Goal: Task Accomplishment & Management: Manage account settings

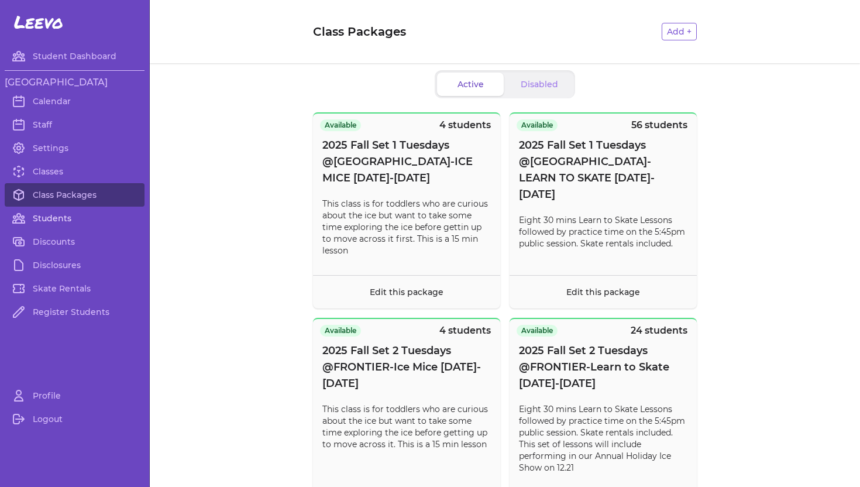
click at [48, 221] on link "Students" at bounding box center [75, 218] width 140 height 23
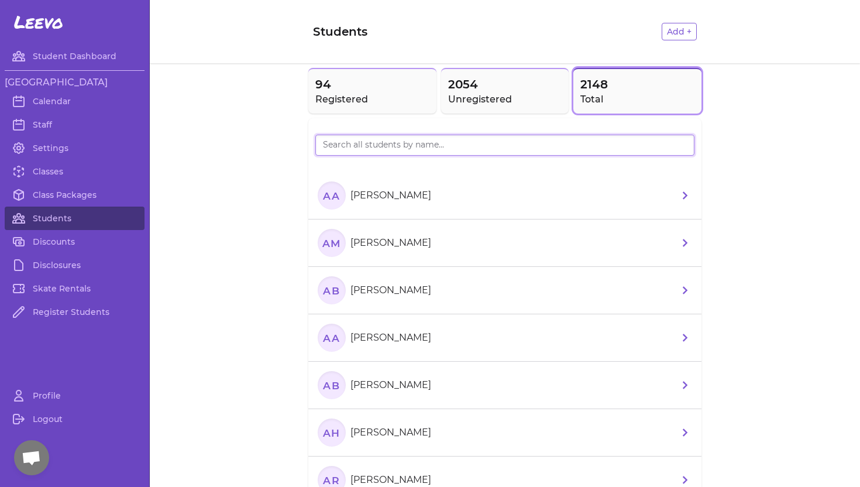
click at [349, 143] on input "search" at bounding box center [504, 145] width 379 height 21
type input "Robu"
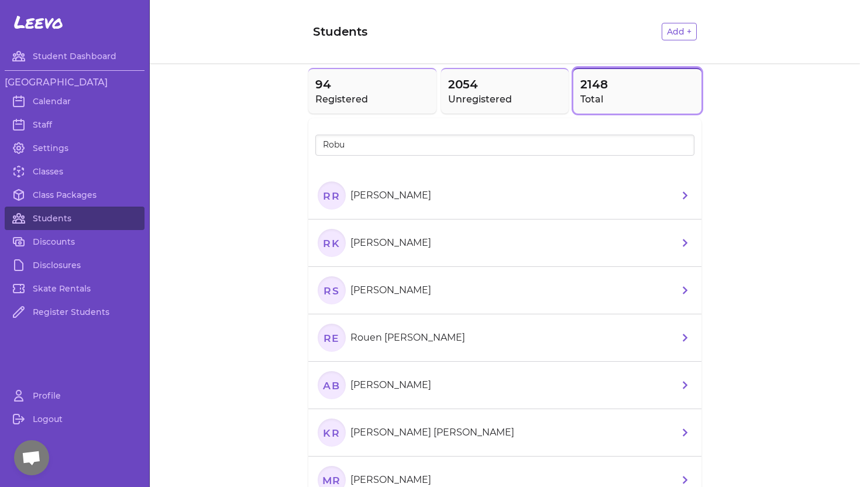
click at [373, 197] on p "[PERSON_NAME]" at bounding box center [390, 195] width 81 height 14
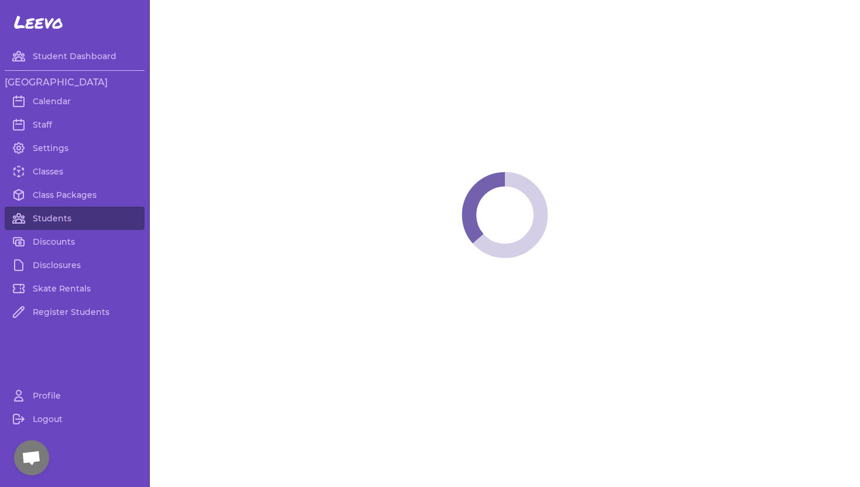
select select "ID"
select select "youth_figure"
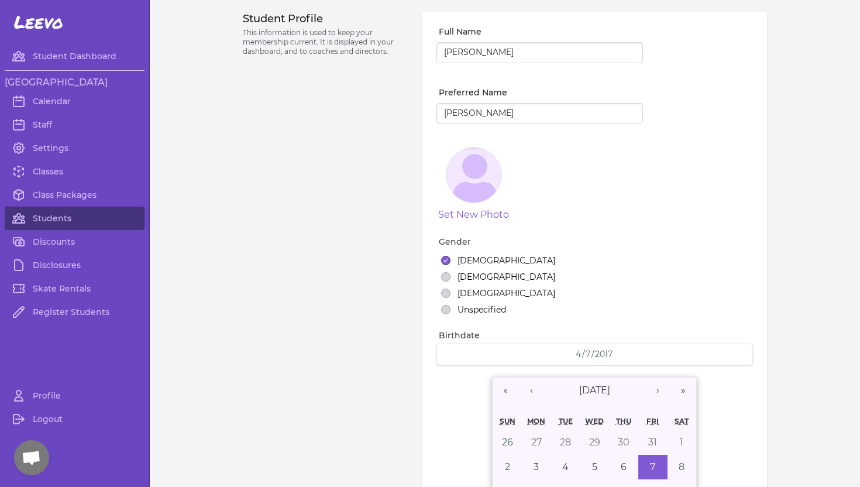
select select "3"
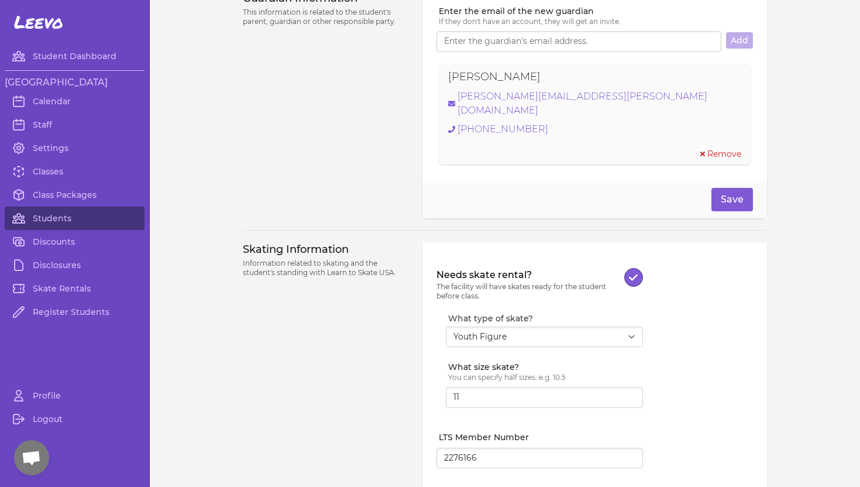
scroll to position [1066, 0]
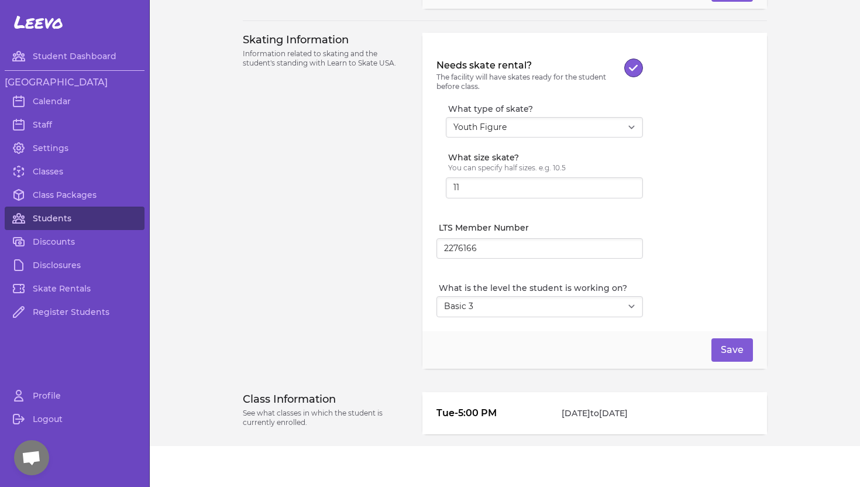
click at [67, 214] on link "Students" at bounding box center [75, 218] width 140 height 23
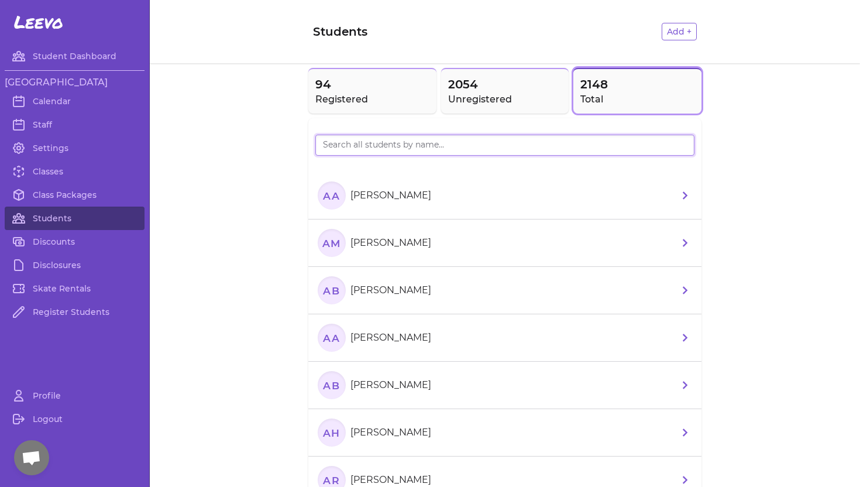
click at [339, 140] on input "search" at bounding box center [504, 145] width 379 height 21
type input "Hut"
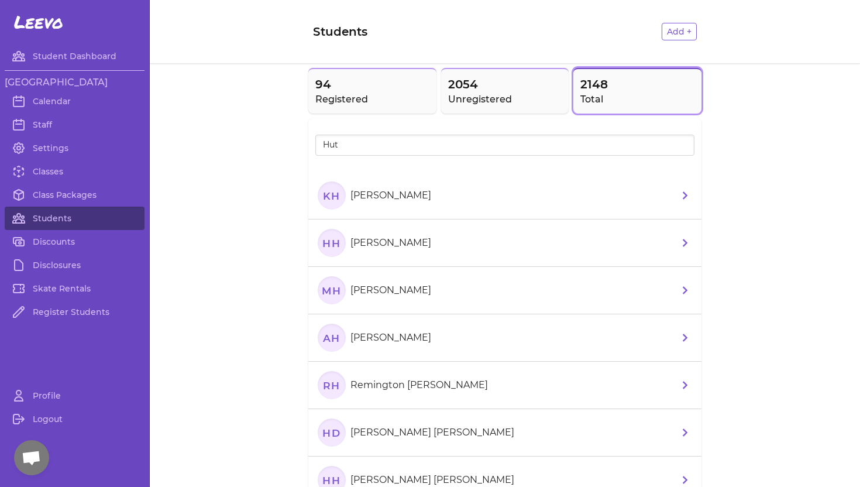
click at [355, 192] on p "[PERSON_NAME]" at bounding box center [390, 195] width 81 height 14
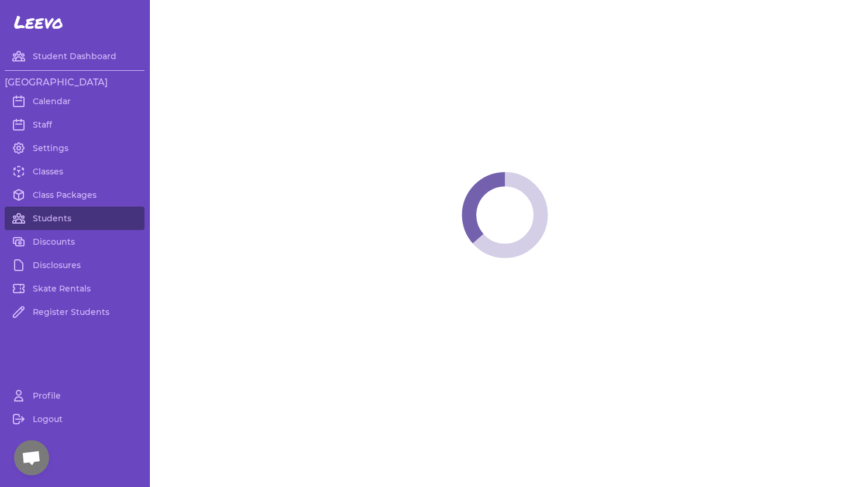
select select "WA"
select select "youth_figure"
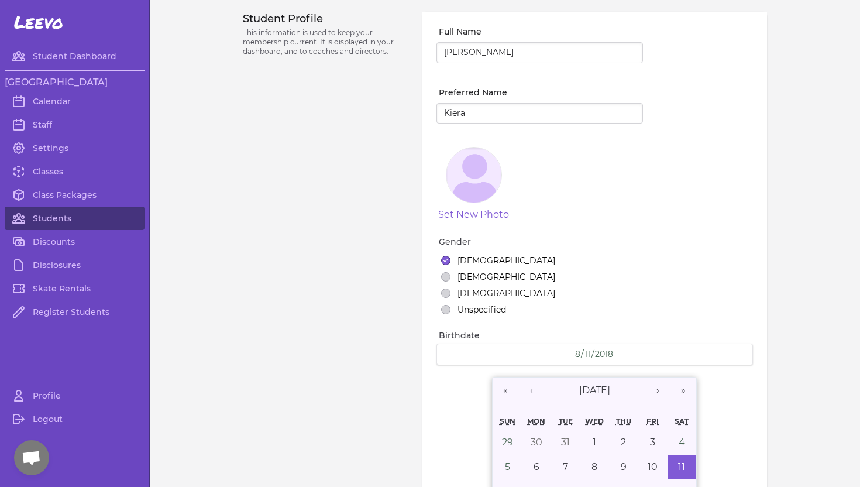
select select "3"
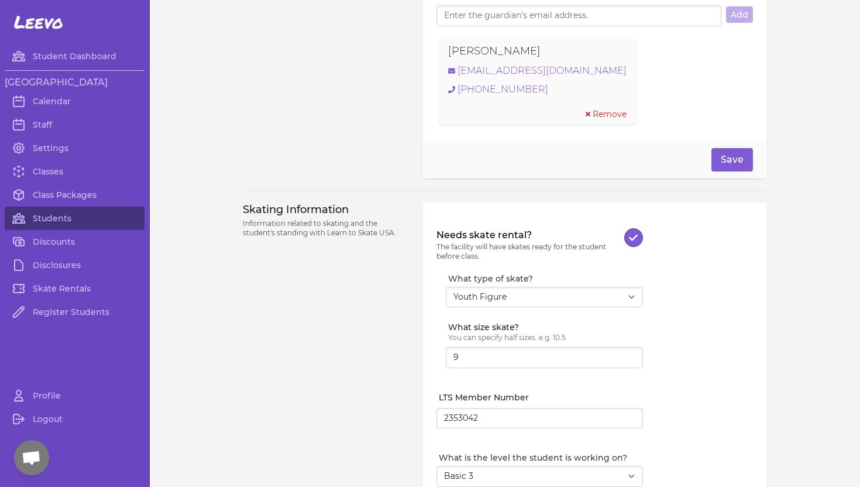
scroll to position [732, 0]
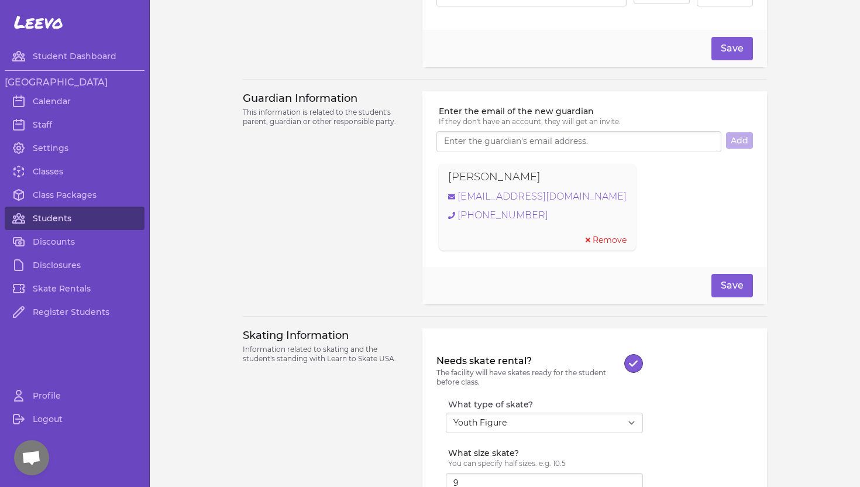
click at [61, 213] on link "Students" at bounding box center [75, 218] width 140 height 23
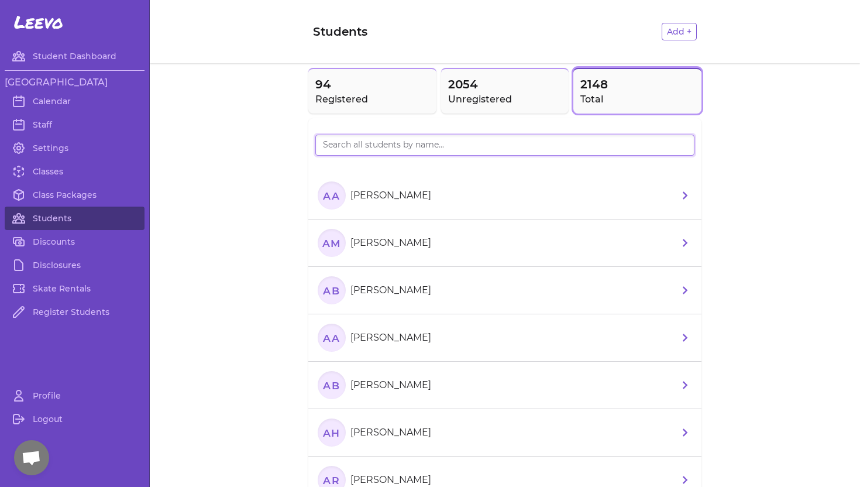
click at [333, 149] on input "search" at bounding box center [504, 145] width 379 height 21
type input "[PERSON_NAME]"
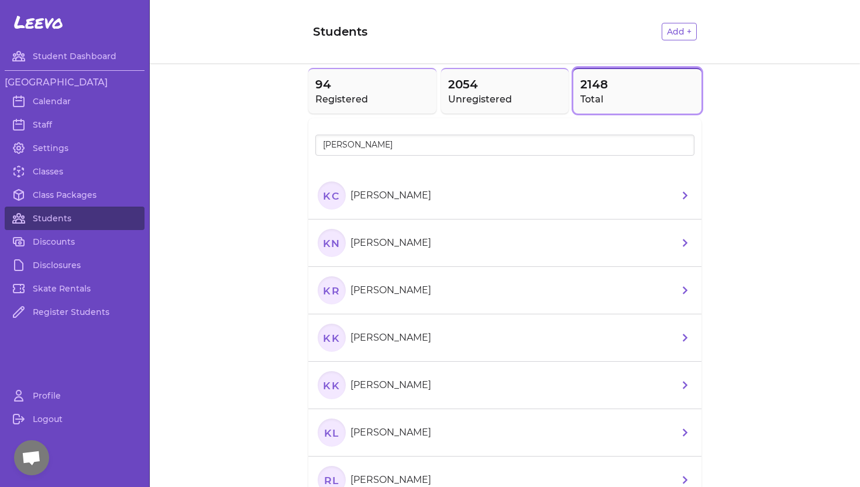
click at [390, 195] on p "[PERSON_NAME]" at bounding box center [390, 195] width 81 height 14
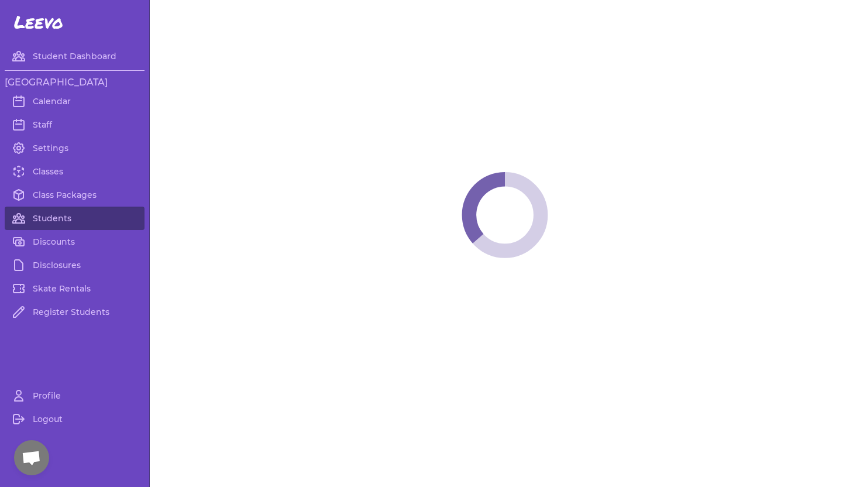
select select "WA"
select select "youth_figure"
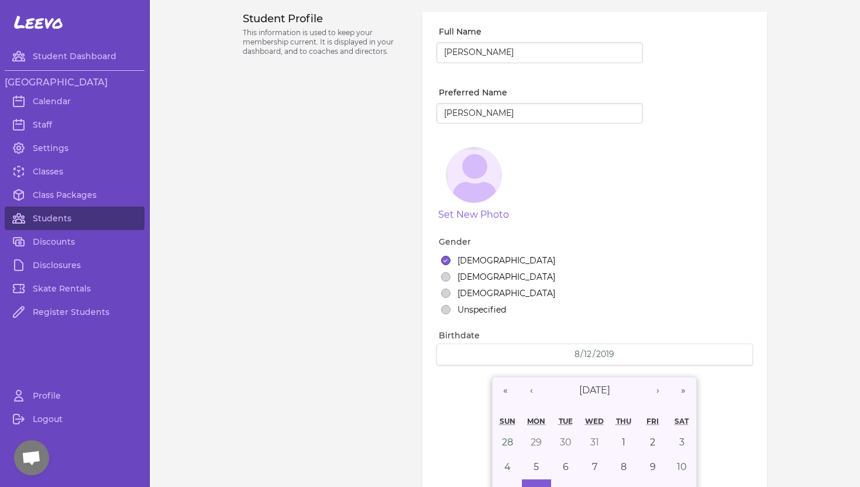
select select "1"
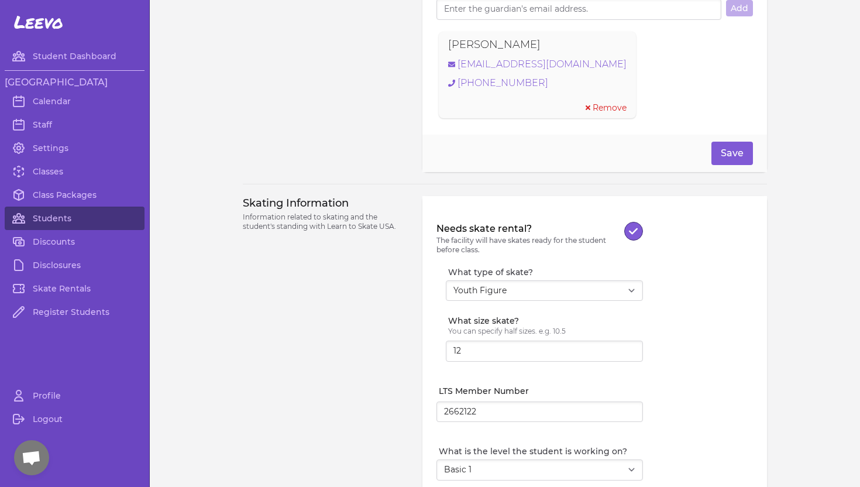
scroll to position [1041, 0]
